Goal: Task Accomplishment & Management: Complete application form

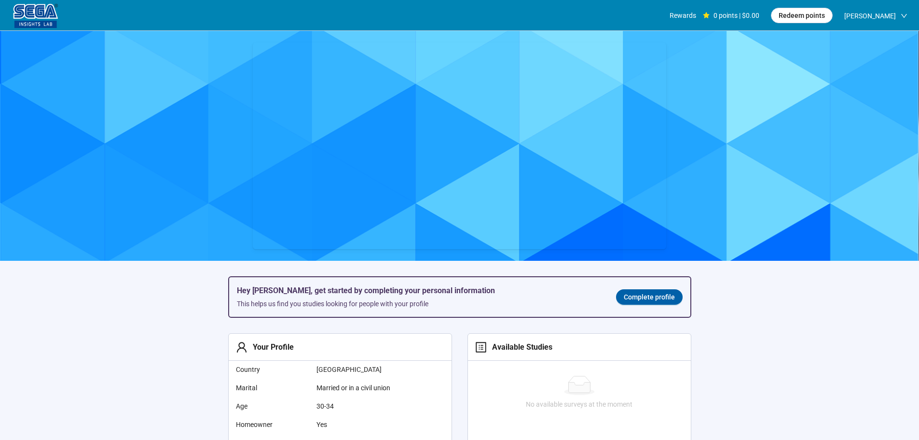
click at [624, 296] on link "Complete profile" at bounding box center [649, 296] width 67 height 15
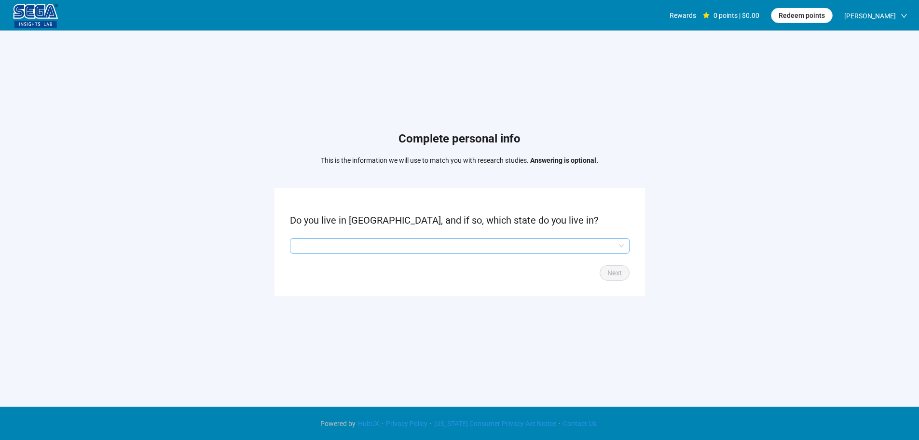
click at [370, 247] on input "search" at bounding box center [460, 245] width 328 height 14
click at [322, 250] on input "search" at bounding box center [460, 245] width 328 height 14
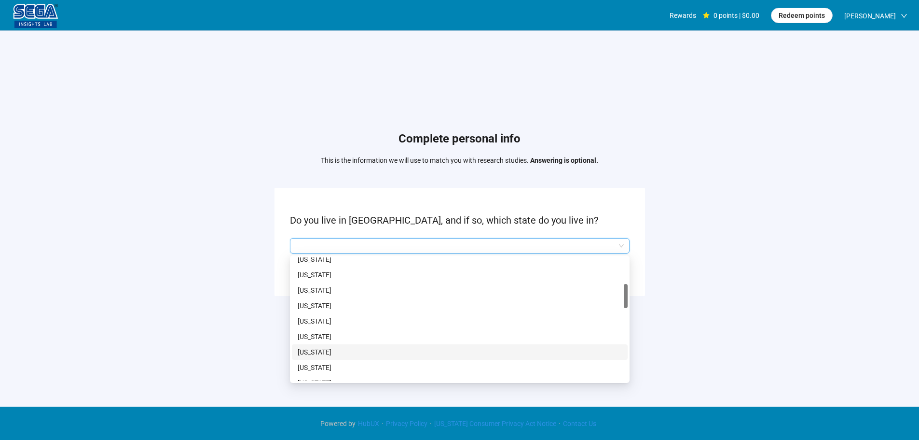
scroll to position [193, 0]
click at [323, 349] on p "[US_STATE]" at bounding box center [460, 350] width 324 height 11
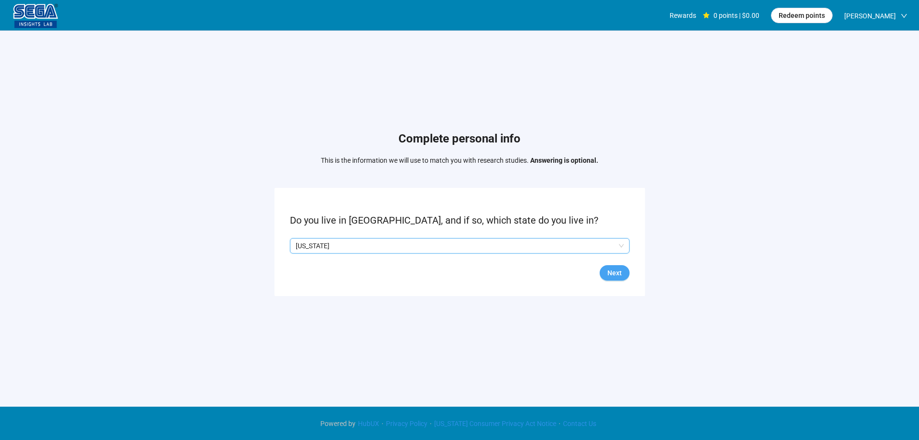
click at [601, 274] on button "Next" at bounding box center [615, 272] width 30 height 15
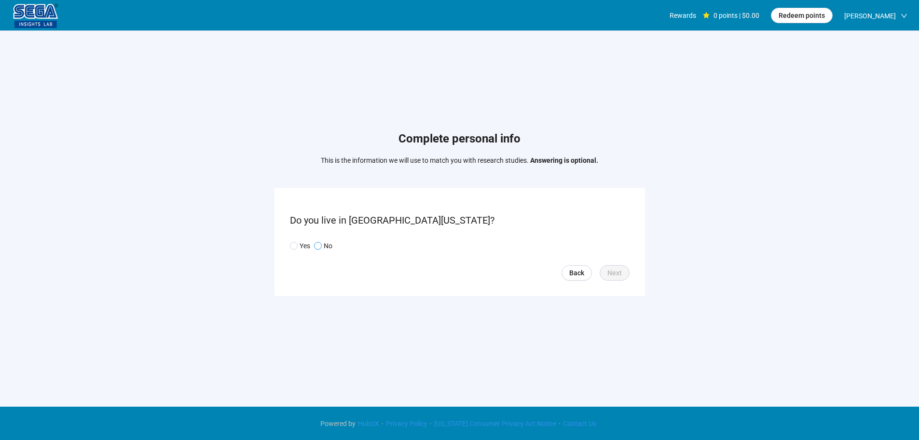
click at [321, 245] on span at bounding box center [318, 246] width 8 height 8
click at [625, 276] on button "Next" at bounding box center [615, 272] width 30 height 15
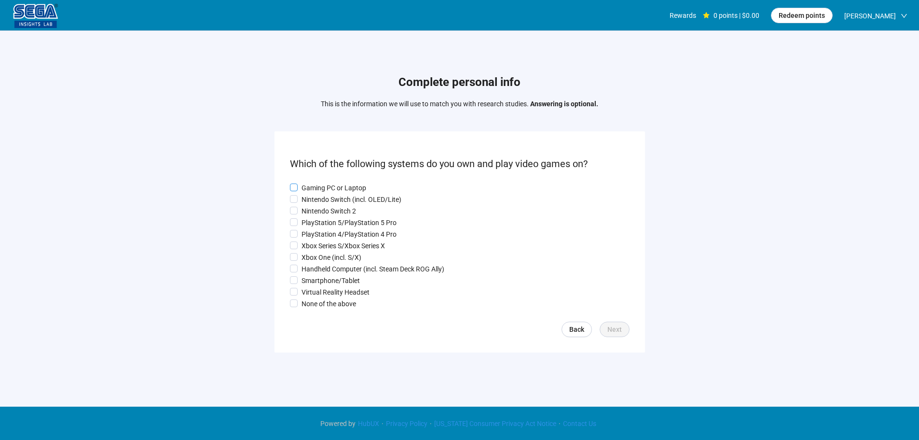
click at [317, 189] on p "Gaming PC or Laptop" at bounding box center [334, 187] width 65 height 11
click at [316, 197] on p "Nintendo Switch (incl. OLED/Lite)" at bounding box center [352, 199] width 100 height 11
click at [315, 207] on p "Nintendo Switch 2" at bounding box center [329, 211] width 55 height 11
click at [313, 232] on p "PlayStation 4/PlayStation 4 Pro" at bounding box center [349, 234] width 95 height 11
drag, startPoint x: 313, startPoint y: 239, endPoint x: 310, endPoint y: 260, distance: 20.9
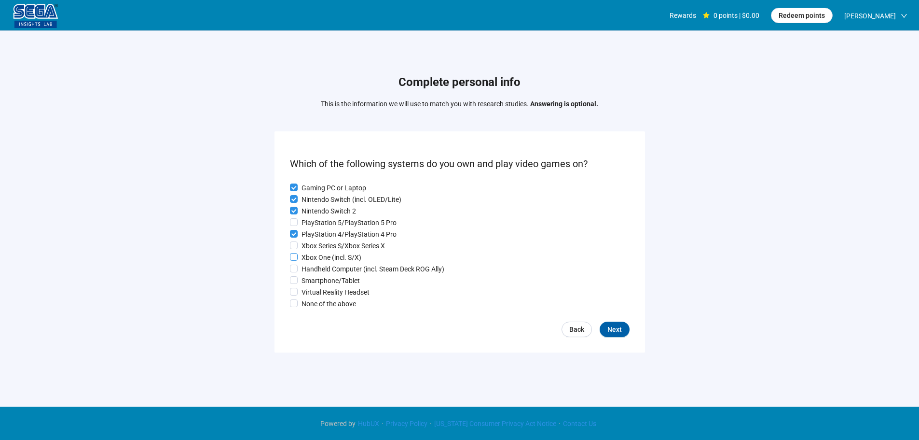
click at [313, 240] on div "Gaming PC or Laptop Nintendo Switch (incl. OLED/Lite) Nintendo Switch 2 PlaySta…" at bounding box center [460, 245] width 340 height 126
drag, startPoint x: 310, startPoint y: 260, endPoint x: 312, endPoint y: 270, distance: 10.2
click at [310, 260] on p "Xbox One (incl. S/X)" at bounding box center [332, 257] width 60 height 11
drag, startPoint x: 312, startPoint y: 270, endPoint x: 312, endPoint y: 278, distance: 8.2
click at [312, 270] on p "Handheld Computer (incl. Steam Deck ROG Ally)" at bounding box center [373, 268] width 143 height 11
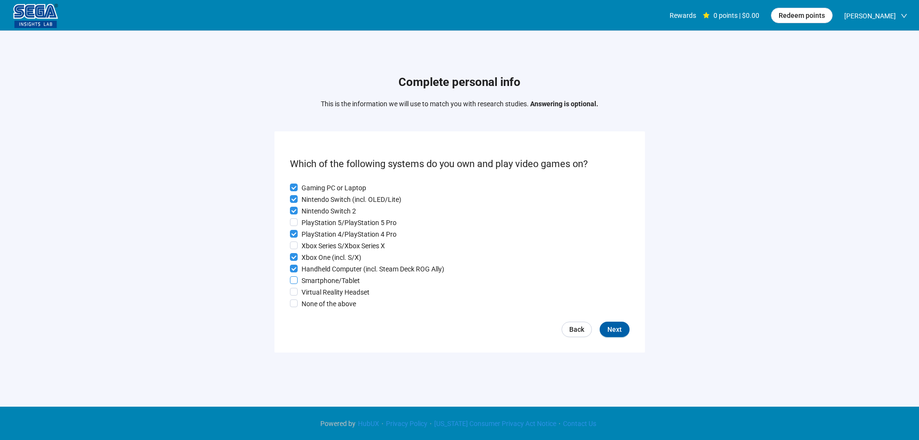
click at [312, 286] on p "Smartphone/Tablet" at bounding box center [331, 280] width 58 height 11
click at [312, 302] on p "None of the above" at bounding box center [329, 303] width 55 height 11
click at [317, 240] on label "Xbox Series S/Xbox Series X" at bounding box center [460, 245] width 340 height 11
click at [319, 222] on p "PlayStation 5/PlayStation 5 Pro" at bounding box center [349, 222] width 95 height 11
click at [317, 291] on p "Virtual Reality Headset" at bounding box center [336, 292] width 68 height 11
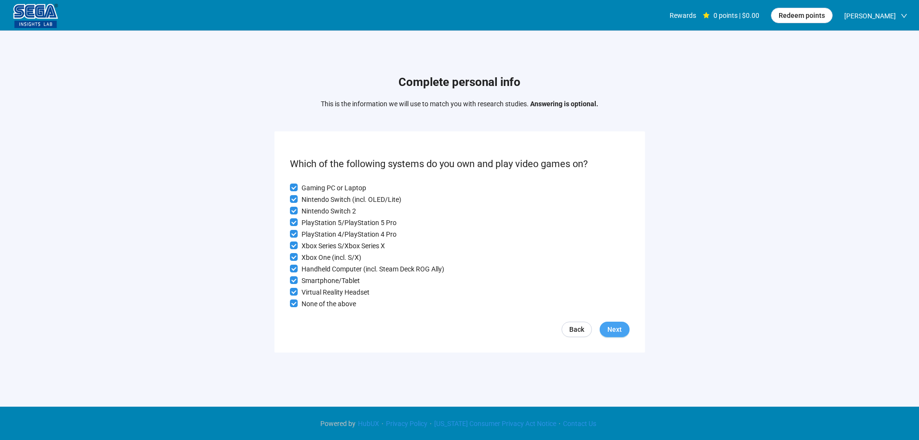
click at [620, 334] on span "Next" at bounding box center [614, 329] width 14 height 11
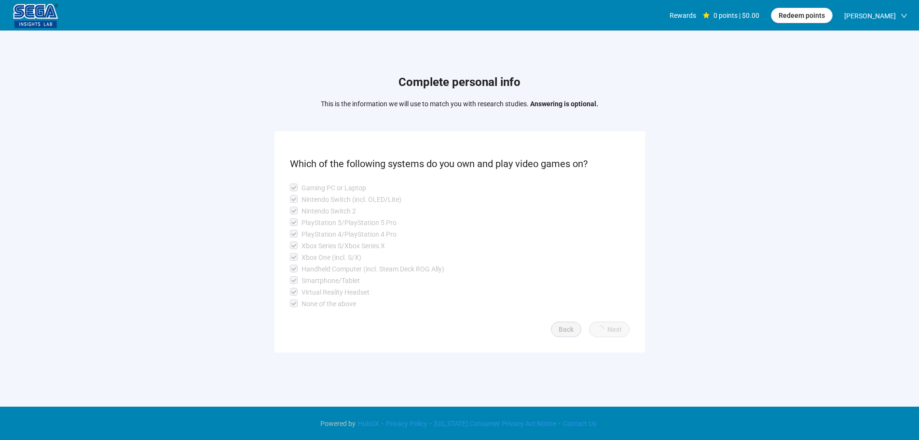
scroll to position [0, 0]
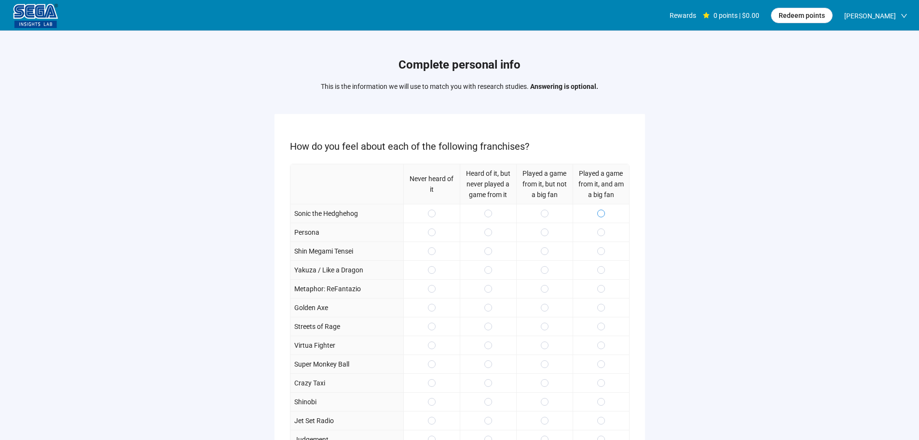
click at [597, 213] on span at bounding box center [601, 213] width 8 height 8
click at [540, 235] on div at bounding box center [544, 231] width 56 height 19
click at [546, 264] on div at bounding box center [544, 269] width 56 height 19
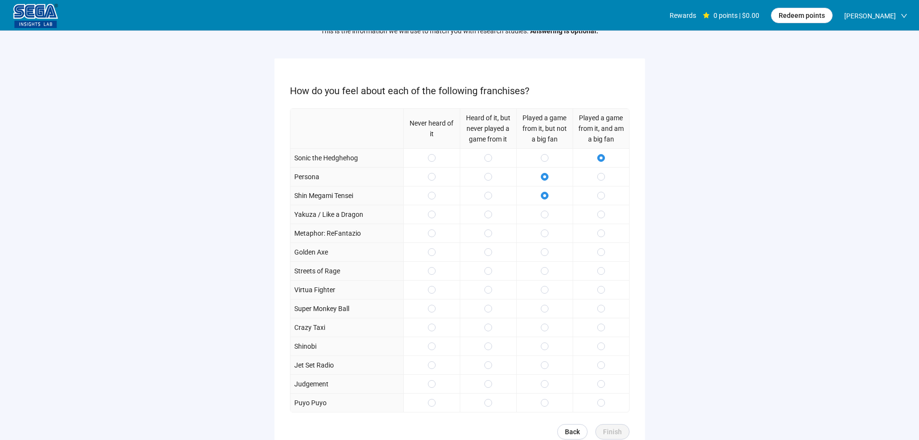
scroll to position [97, 0]
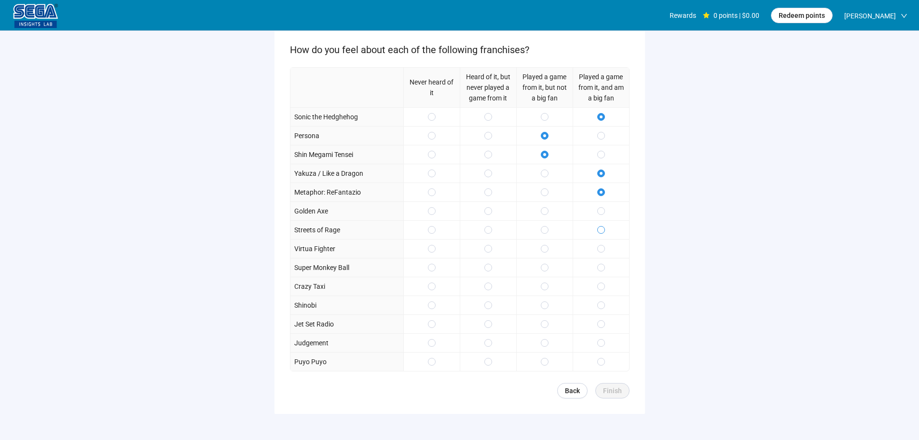
drag, startPoint x: 598, startPoint y: 219, endPoint x: 597, endPoint y: 229, distance: 9.8
click at [598, 220] on div at bounding box center [601, 210] width 56 height 19
click at [597, 239] on div at bounding box center [601, 248] width 56 height 19
click at [598, 215] on label at bounding box center [601, 211] width 8 height 11
click at [601, 226] on span at bounding box center [601, 230] width 8 height 8
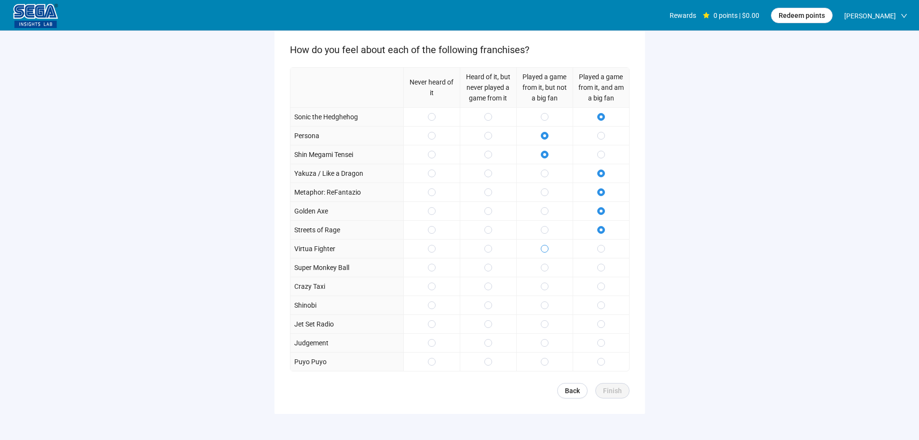
click at [547, 250] on span at bounding box center [545, 249] width 8 height 8
click at [540, 277] on div at bounding box center [544, 285] width 56 height 19
drag, startPoint x: 541, startPoint y: 264, endPoint x: 544, endPoint y: 296, distance: 32.5
click at [541, 263] on label at bounding box center [545, 267] width 8 height 11
click at [544, 301] on span at bounding box center [545, 305] width 8 height 8
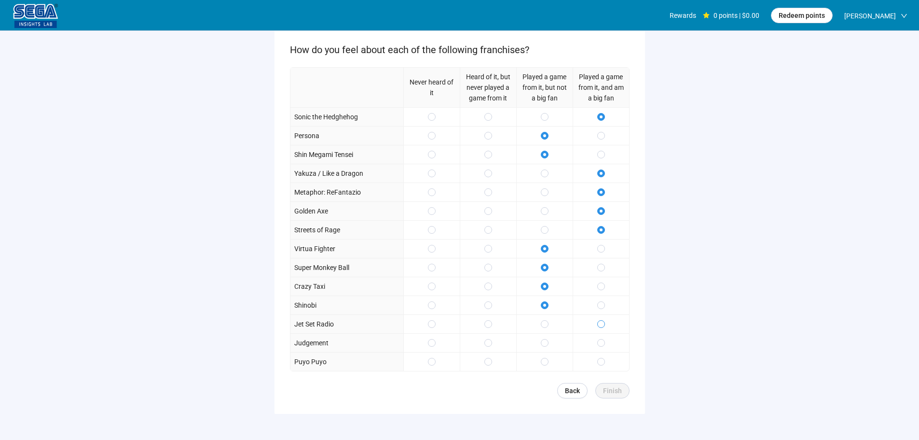
click at [604, 328] on span at bounding box center [601, 324] width 8 height 8
click at [607, 362] on div at bounding box center [601, 361] width 56 height 19
click at [612, 389] on span "Finish" at bounding box center [612, 390] width 19 height 11
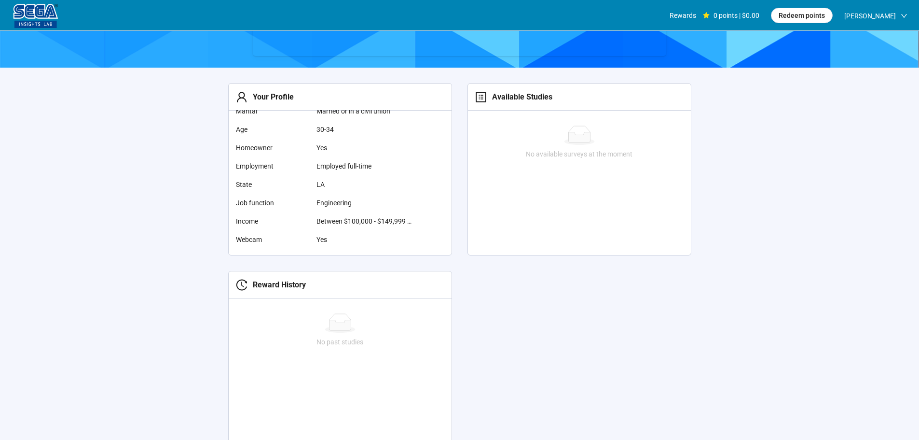
scroll to position [97, 0]
